Goal: Transaction & Acquisition: Purchase product/service

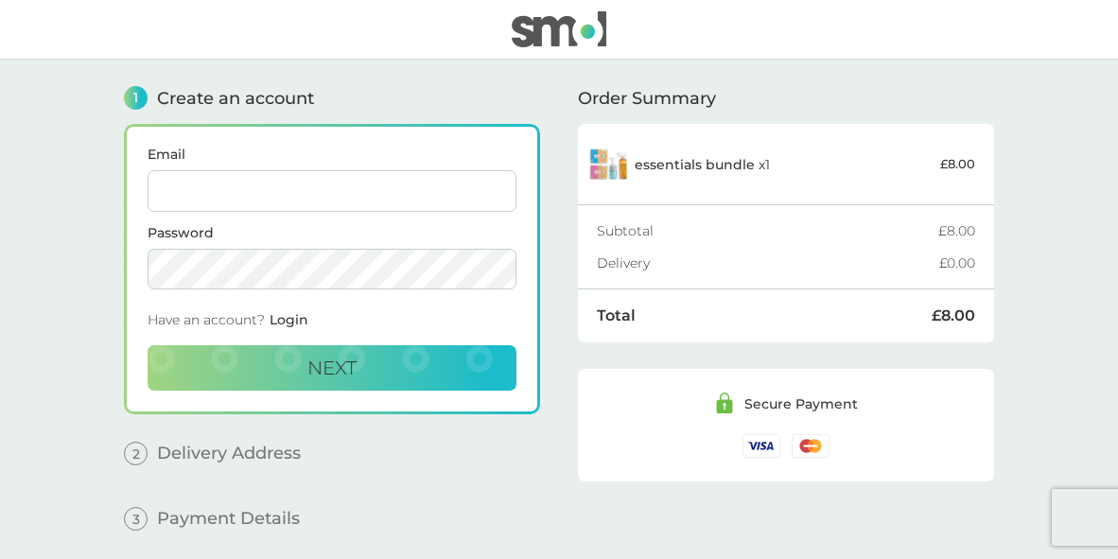
click at [258, 195] on input "Email" at bounding box center [332, 191] width 369 height 42
type input "[EMAIL_ADDRESS][DOMAIN_NAME]"
click at [320, 366] on span "Next" at bounding box center [331, 367] width 49 height 23
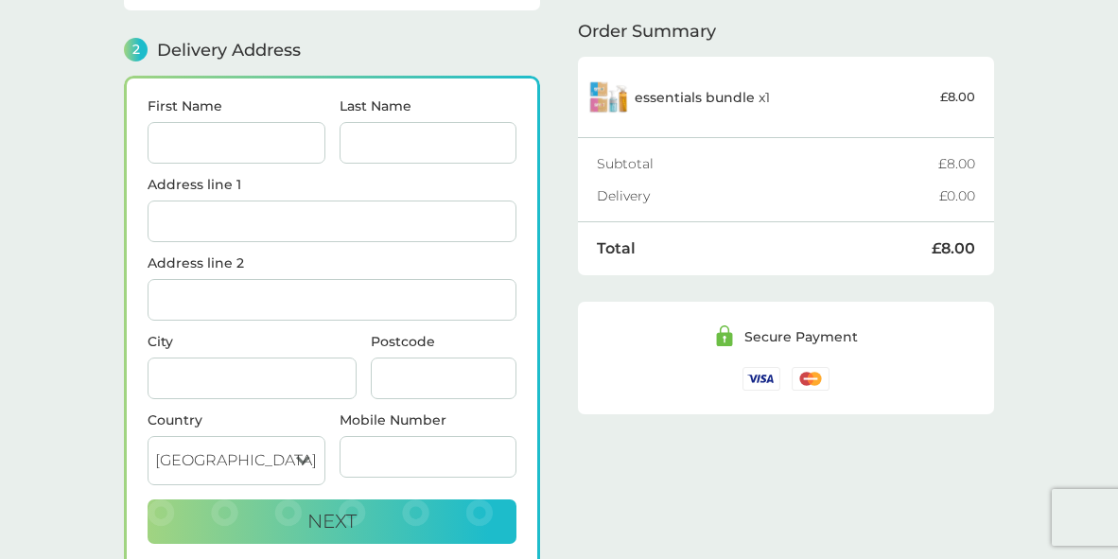
scroll to position [232, 0]
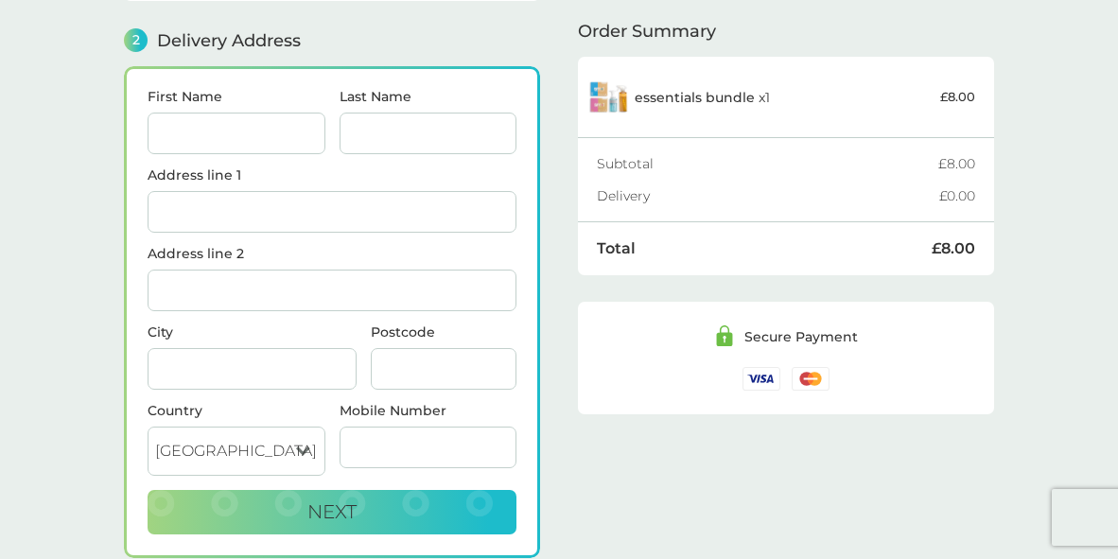
click at [217, 135] on input "First Name" at bounding box center [237, 134] width 178 height 42
type input "[PERSON_NAME]"
click at [426, 124] on input "Last Name" at bounding box center [428, 134] width 178 height 42
type input "[PERSON_NAME]"
click at [227, 215] on input "Address line 1" at bounding box center [332, 212] width 369 height 42
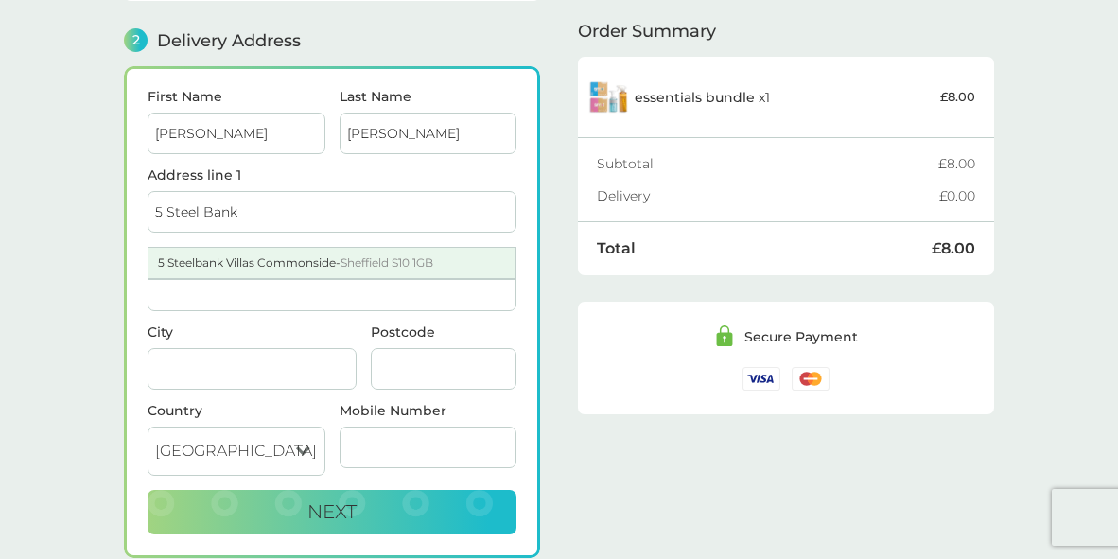
click at [266, 267] on div "5 Steelbank Villas Commonside - [GEOGRAPHIC_DATA] S10 1GB" at bounding box center [331, 263] width 367 height 30
type input "5 Steelbank Villas, [GEOGRAPHIC_DATA]"
type input "[GEOGRAPHIC_DATA]"
type input "S10 1GB"
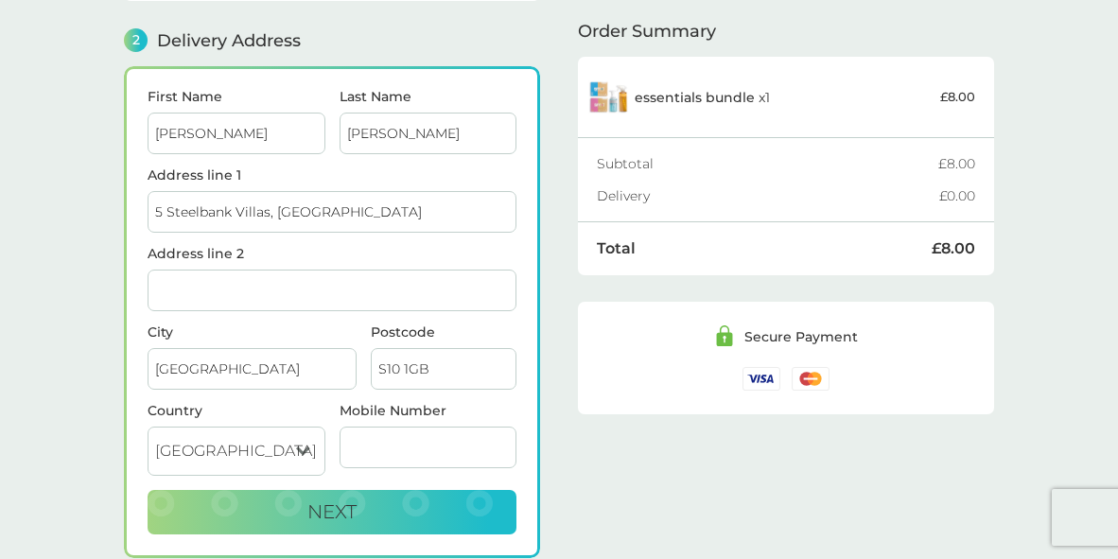
click at [407, 444] on input "Mobile Number" at bounding box center [428, 447] width 178 height 42
type input "07443655262"
type input "s6 3nu"
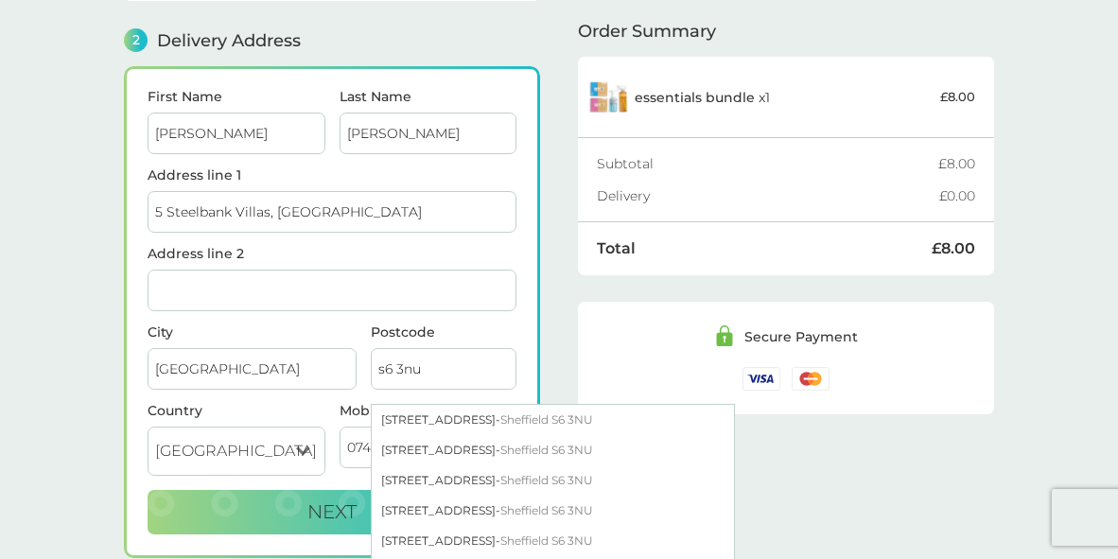
click at [538, 322] on div "First Name [PERSON_NAME] Last Name [PERSON_NAME] Address line 1 [GEOGRAPHIC_DAT…" at bounding box center [332, 312] width 416 height 492
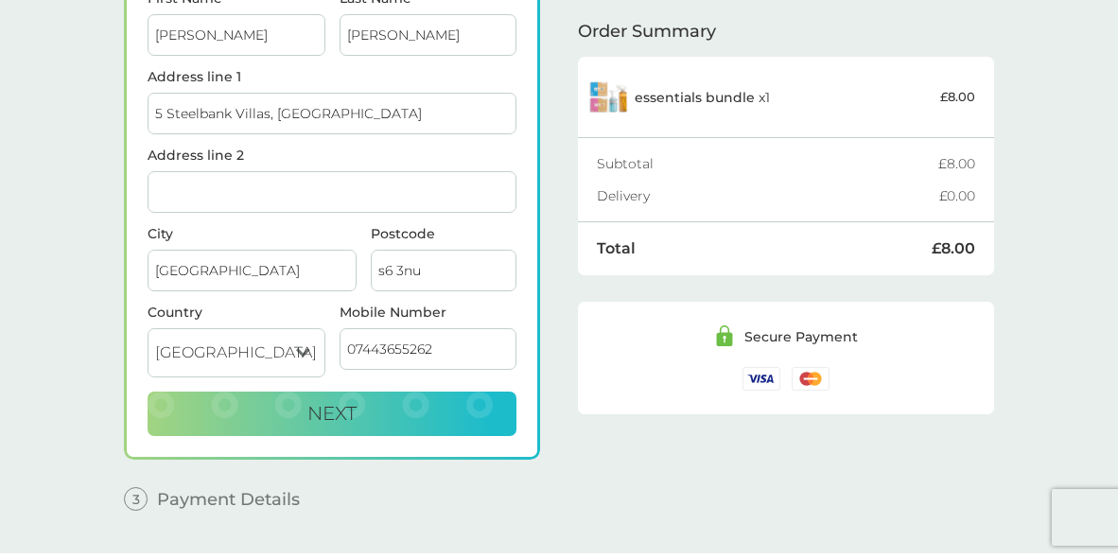
scroll to position [375, 0]
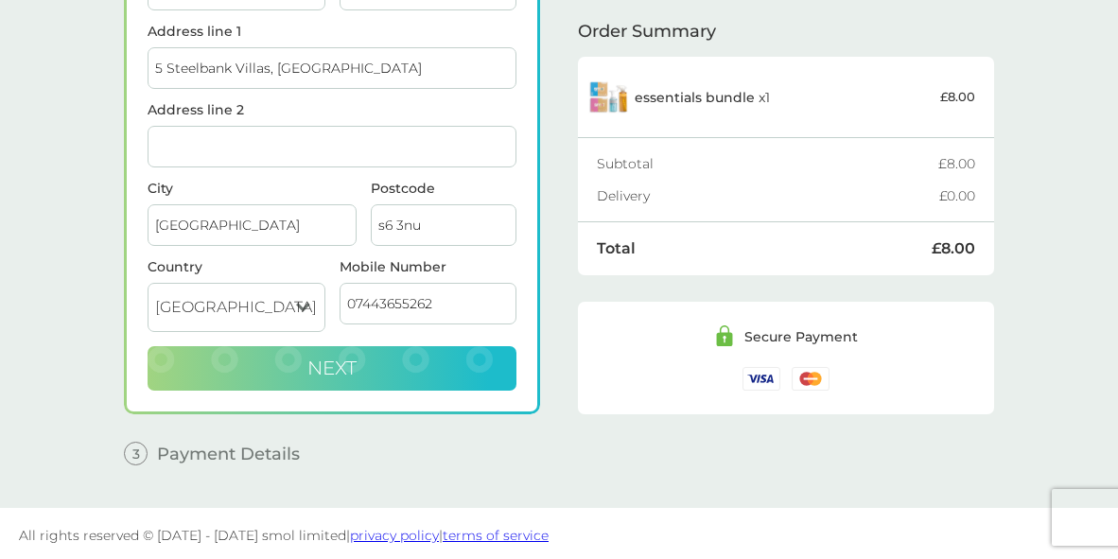
click at [408, 352] on button "Next" at bounding box center [332, 368] width 369 height 45
checkbox input "true"
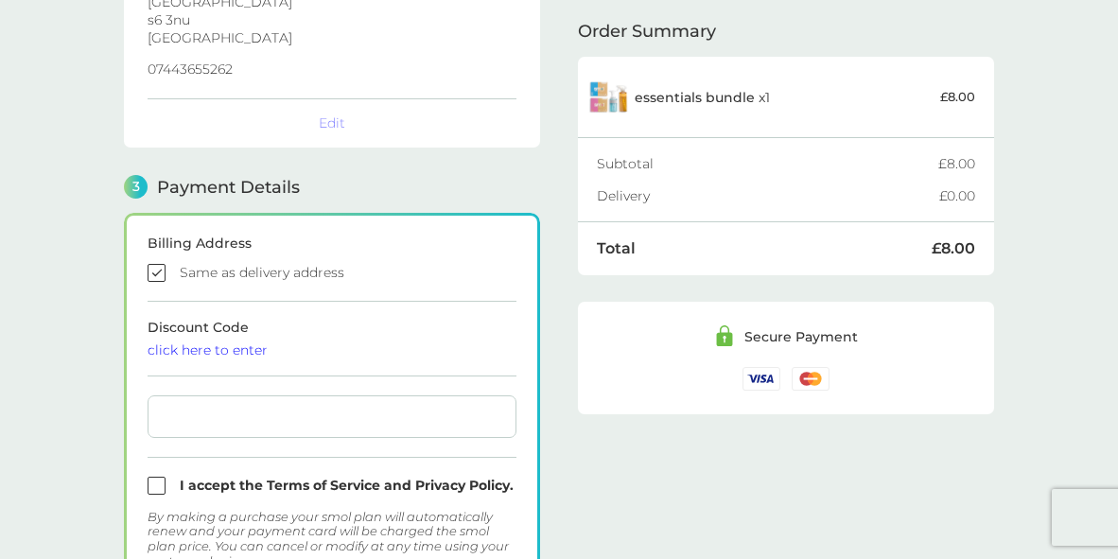
scroll to position [521, 0]
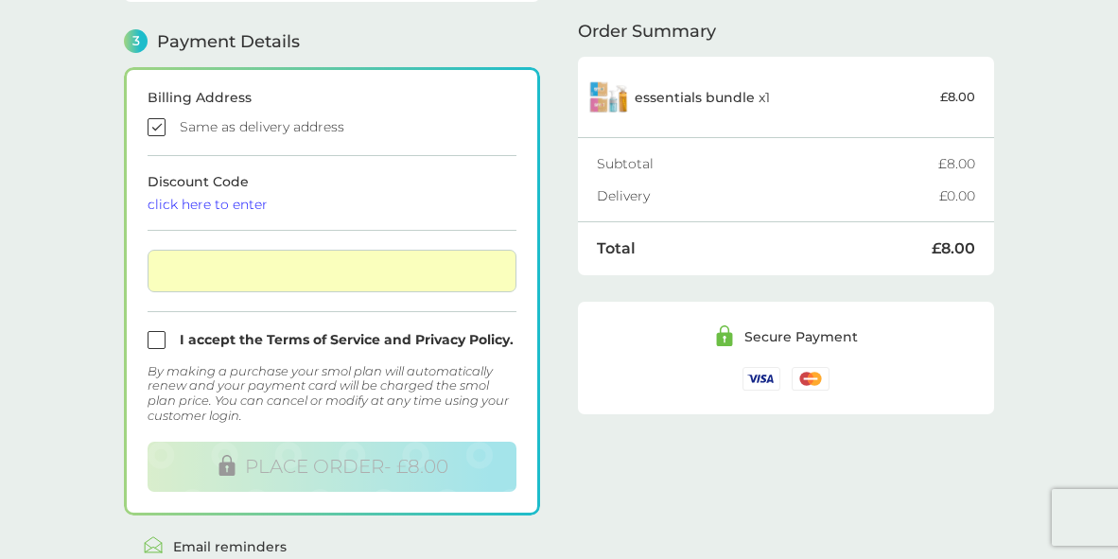
click at [158, 337] on input "checkbox" at bounding box center [332, 340] width 369 height 18
checkbox input "true"
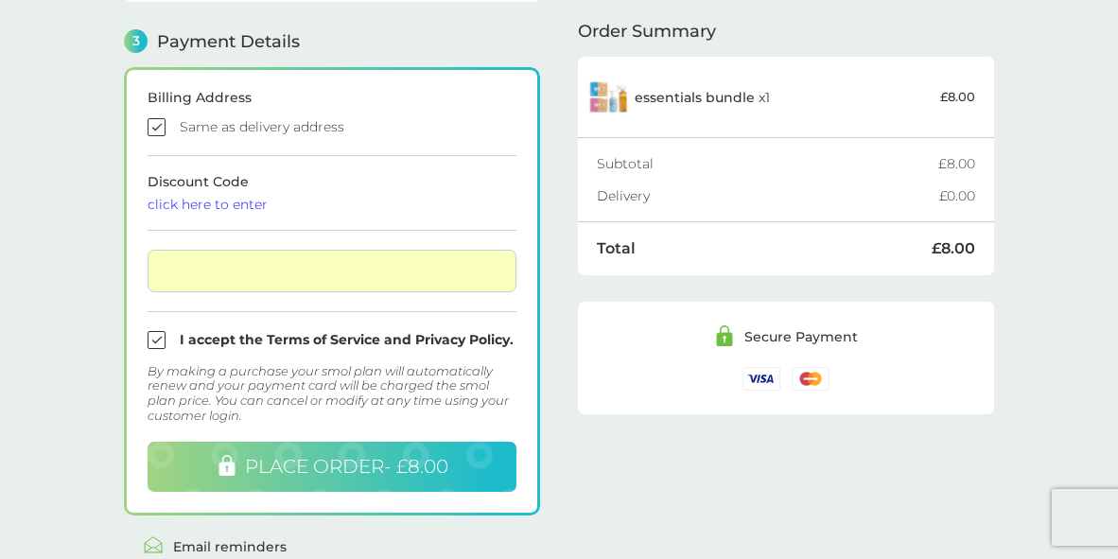
click at [316, 463] on span "PLACE ORDER - £8.00" at bounding box center [346, 466] width 203 height 23
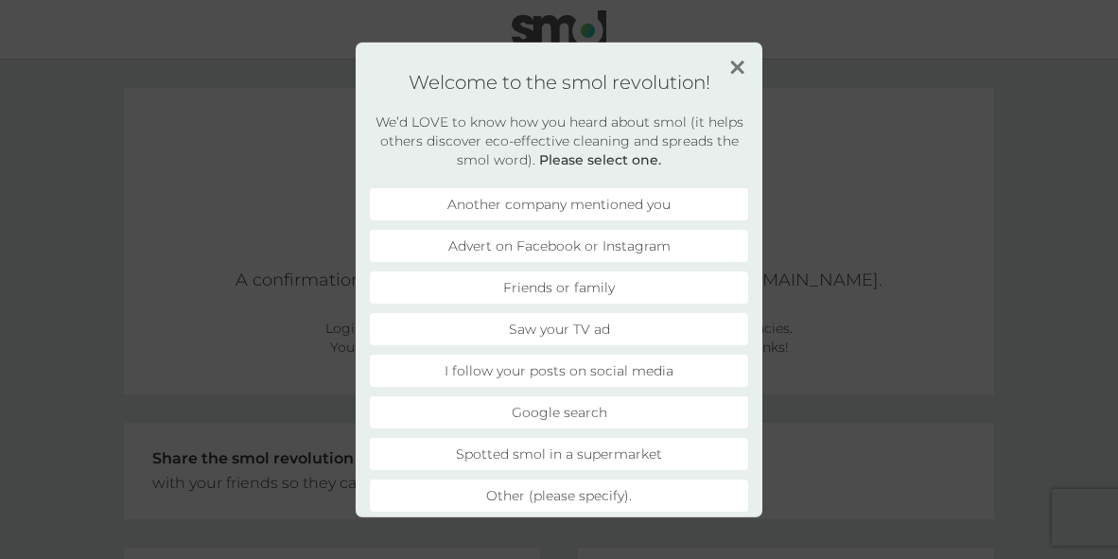
click at [542, 291] on li "Friends or family" at bounding box center [559, 286] width 378 height 32
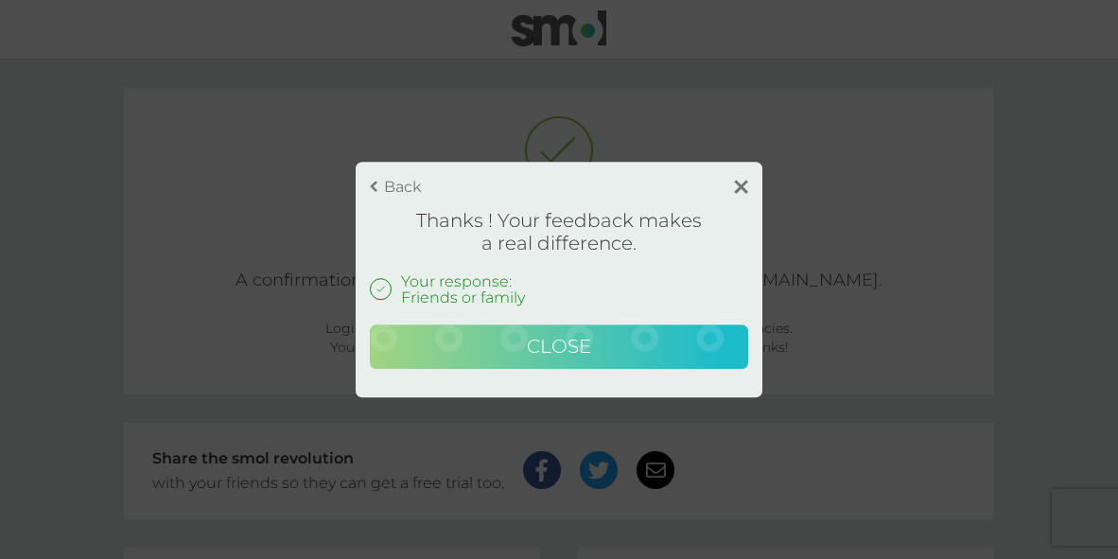
click at [556, 342] on span "Close" at bounding box center [559, 346] width 64 height 23
